Goal: Task Accomplishment & Management: Manage account settings

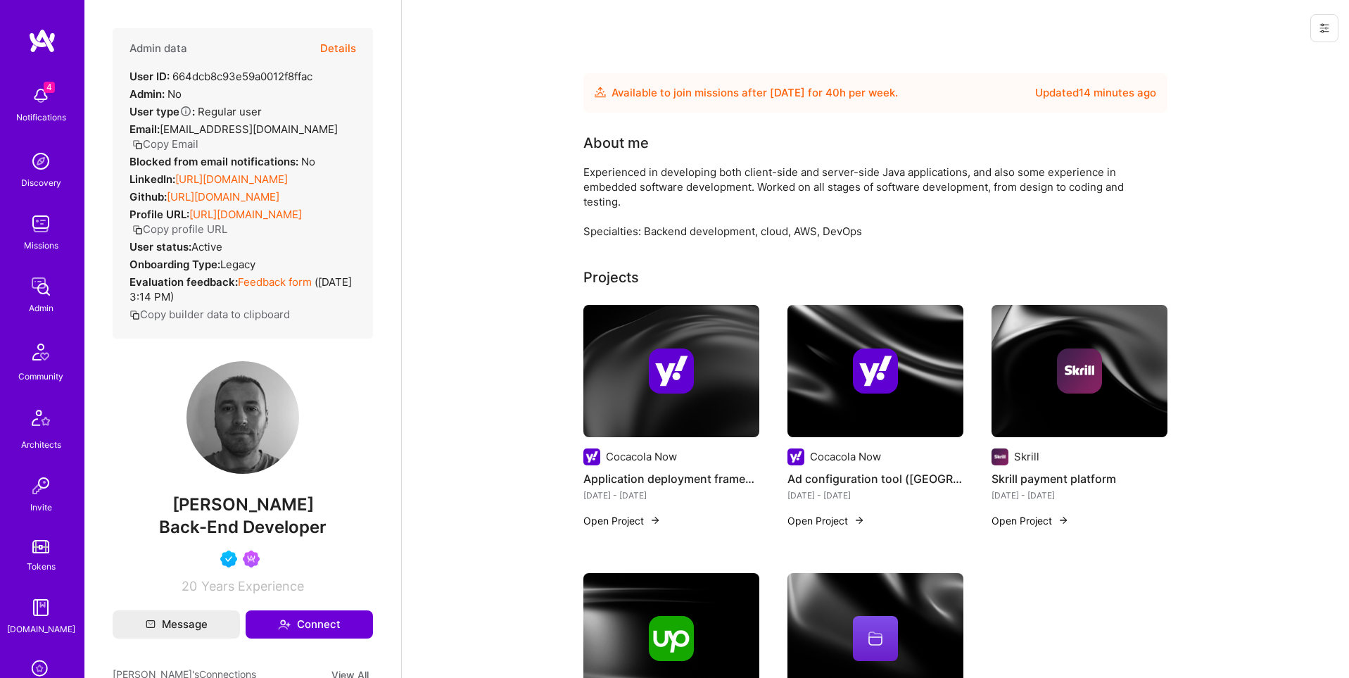
click at [1334, 33] on button at bounding box center [1324, 28] width 28 height 28
click at [1325, 27] on icon at bounding box center [1324, 28] width 11 height 11
click at [1280, 57] on button "Login as [PERSON_NAME]" at bounding box center [1264, 60] width 148 height 36
